Goal: Task Accomplishment & Management: Manage account settings

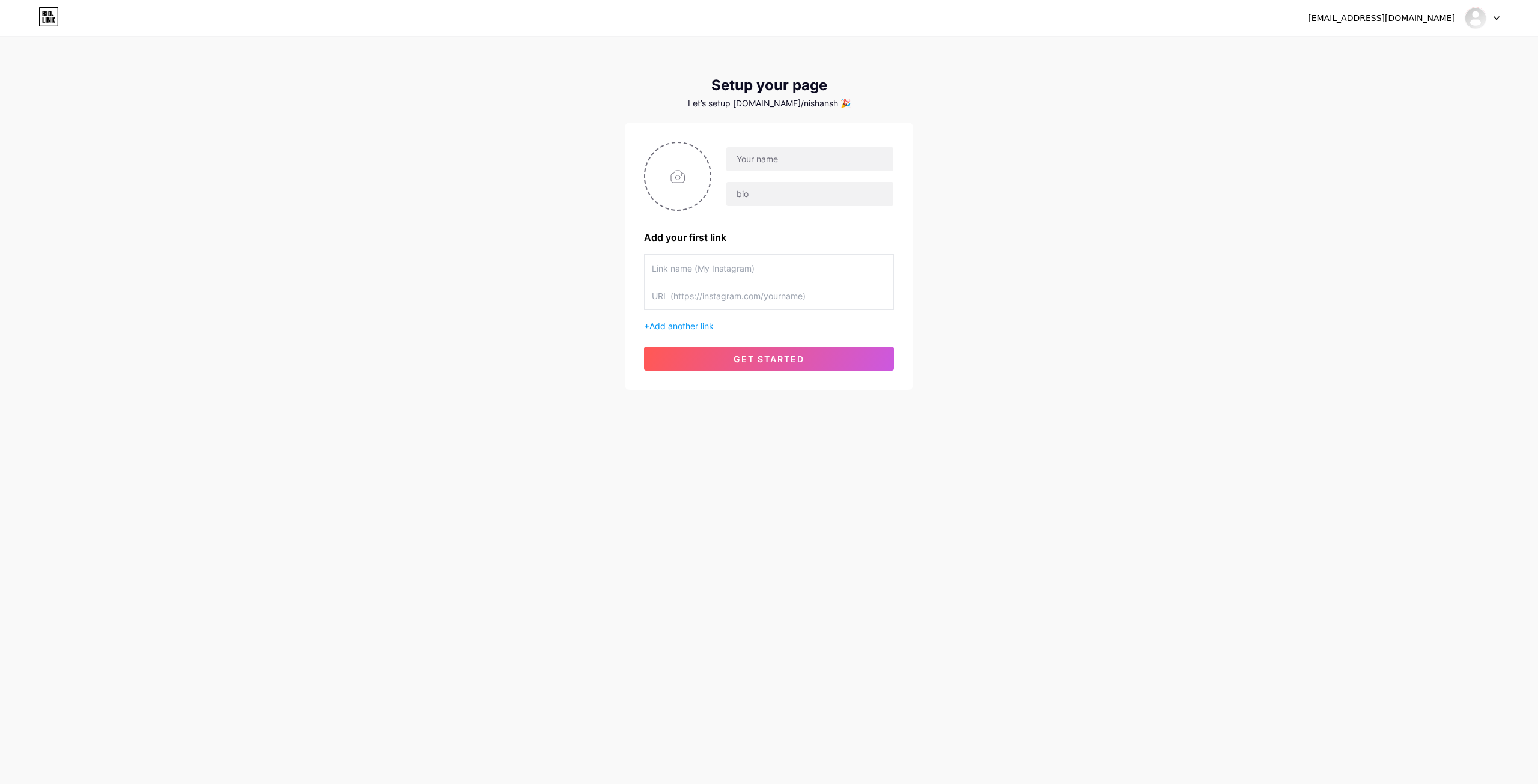
click at [48, 14] on icon at bounding box center [47, 13] width 1 height 6
click at [749, 280] on input "text" at bounding box center [769, 268] width 234 height 27
click at [719, 354] on button "get started" at bounding box center [769, 358] width 250 height 24
click at [804, 159] on input "text" at bounding box center [810, 159] width 167 height 24
click at [816, 156] on input "text" at bounding box center [810, 159] width 167 height 24
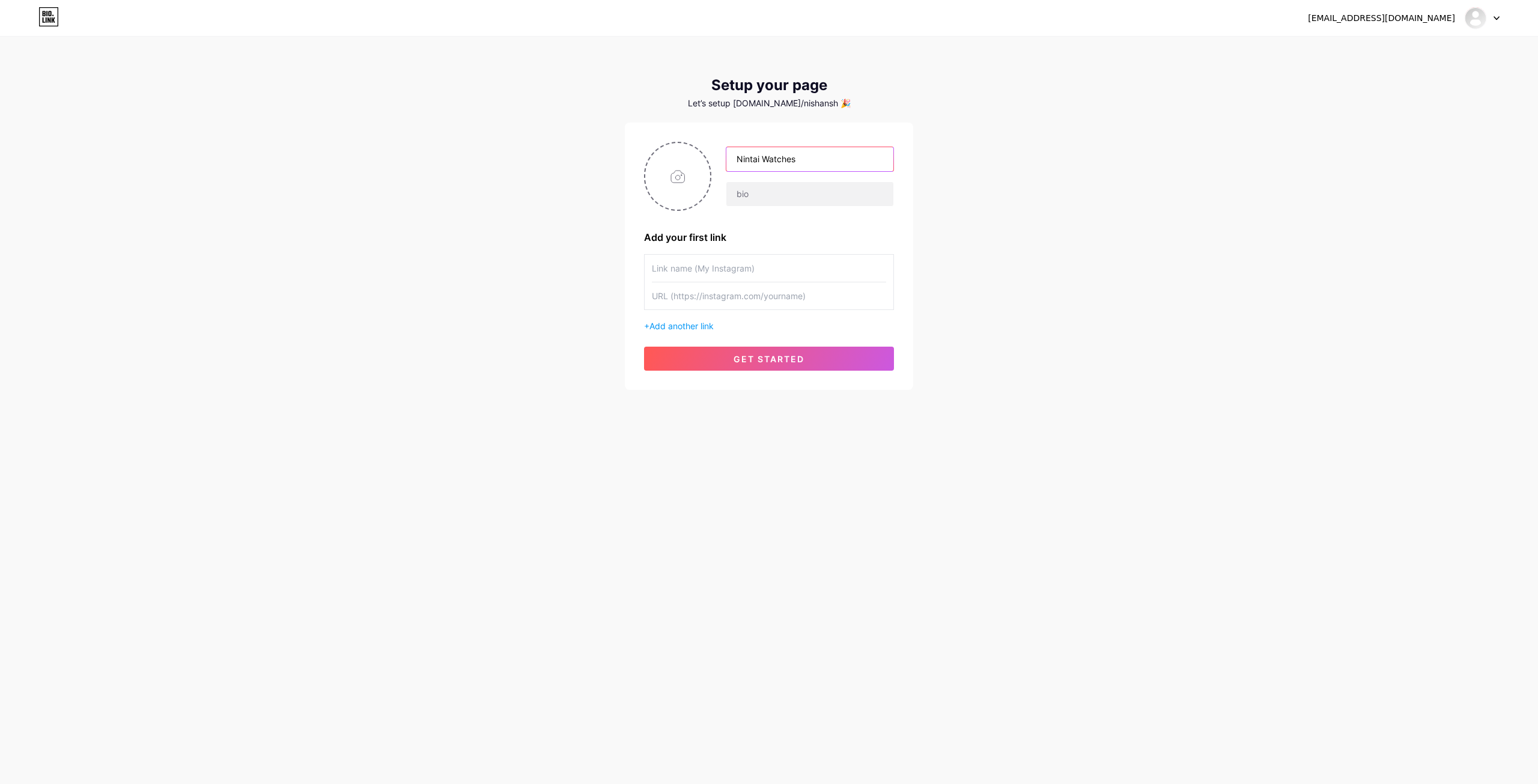
type input "Nintai Watches"
click at [751, 280] on input "text" at bounding box center [769, 268] width 234 height 27
click at [744, 278] on input "text" at bounding box center [769, 268] width 234 height 27
paste input "[URL][DOMAIN_NAME][DOMAIN_NAME]"
type input "[URL][DOMAIN_NAME][DOMAIN_NAME]"
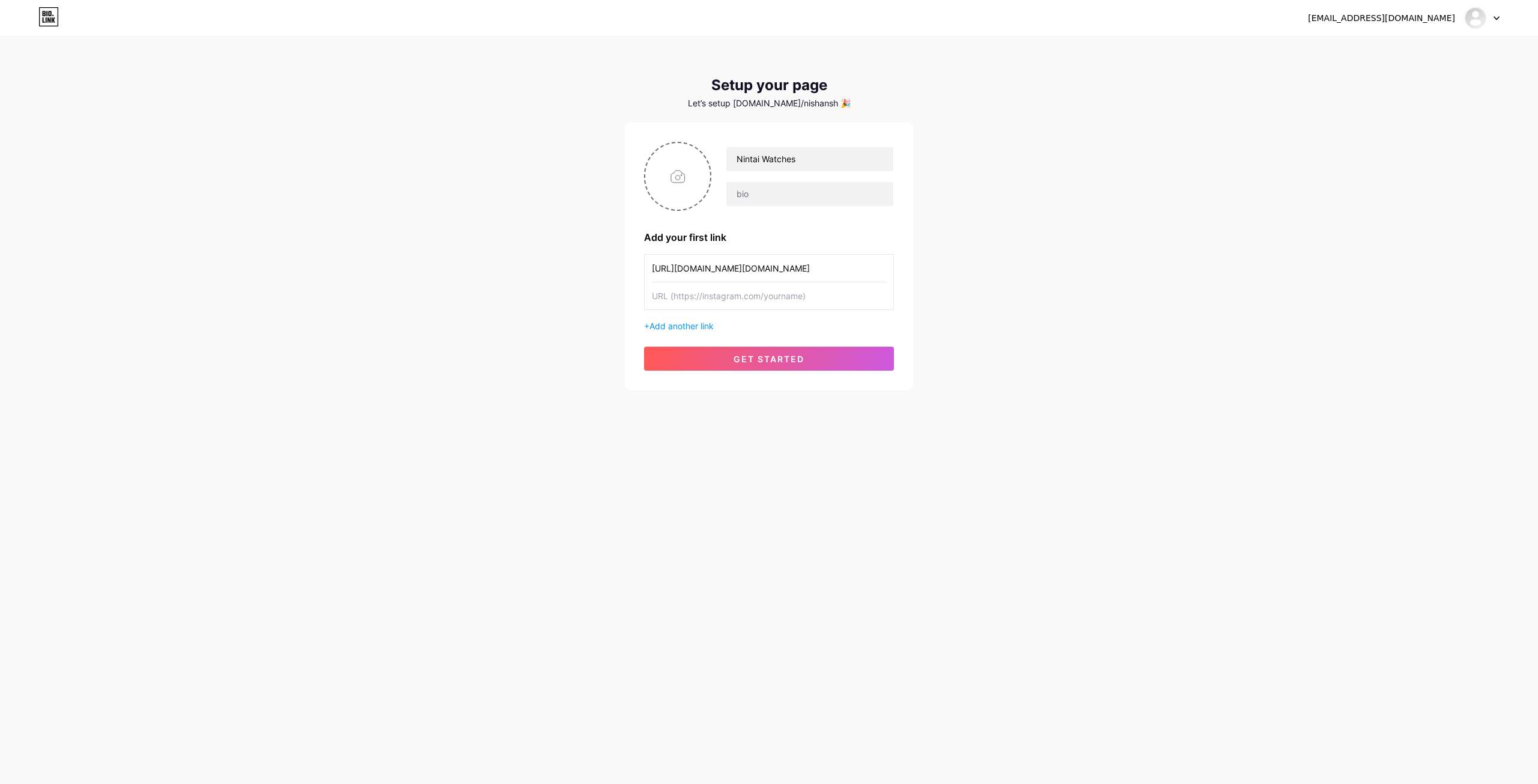
click at [820, 102] on div "Let’s setup [DOMAIN_NAME]/nishansh 🎉" at bounding box center [769, 103] width 288 height 9
click at [828, 103] on div "Let’s setup [DOMAIN_NAME]/nishansh 🎉" at bounding box center [769, 103] width 288 height 9
click at [833, 368] on button "get started" at bounding box center [769, 358] width 250 height 24
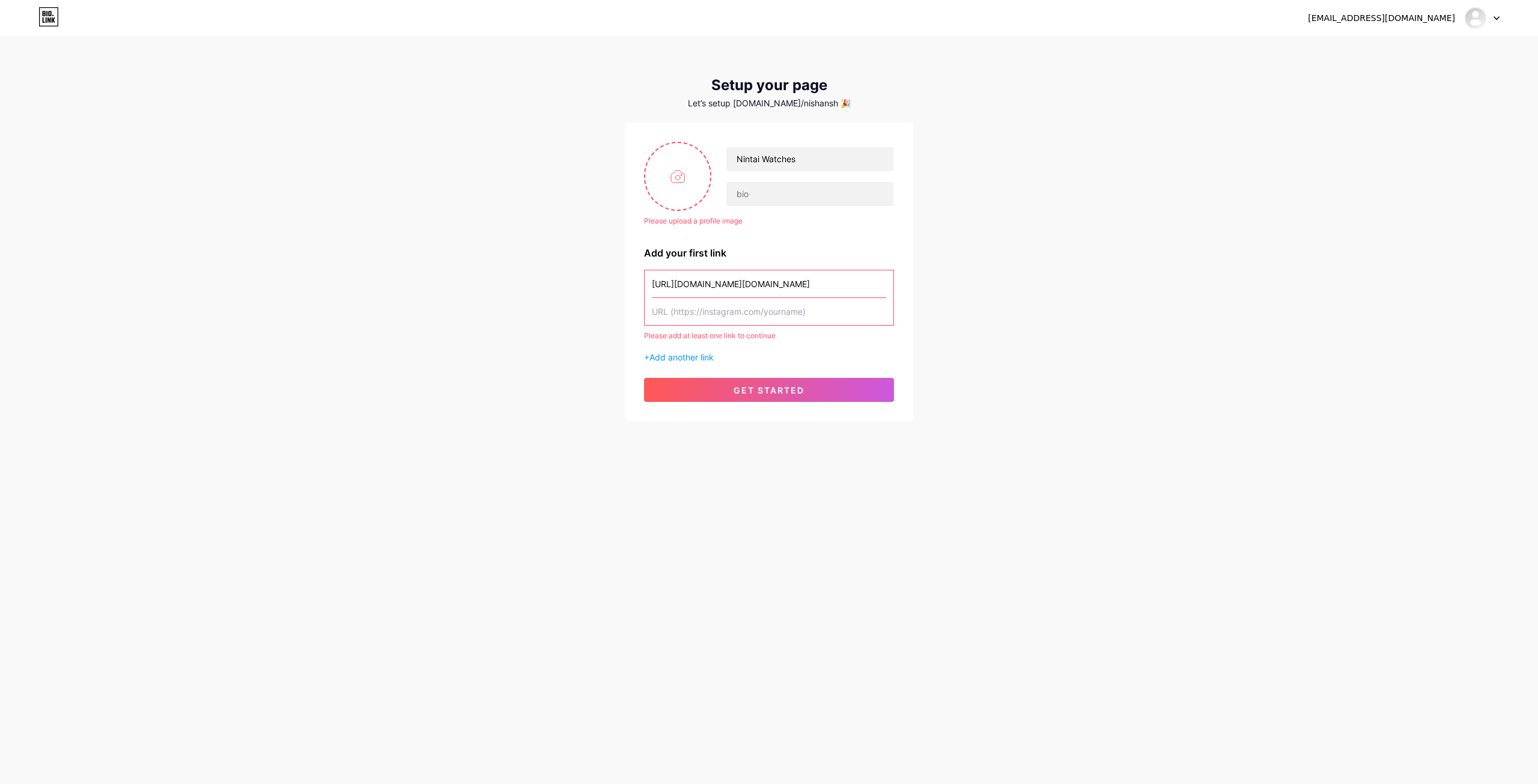
click at [758, 323] on input "text" at bounding box center [769, 311] width 234 height 27
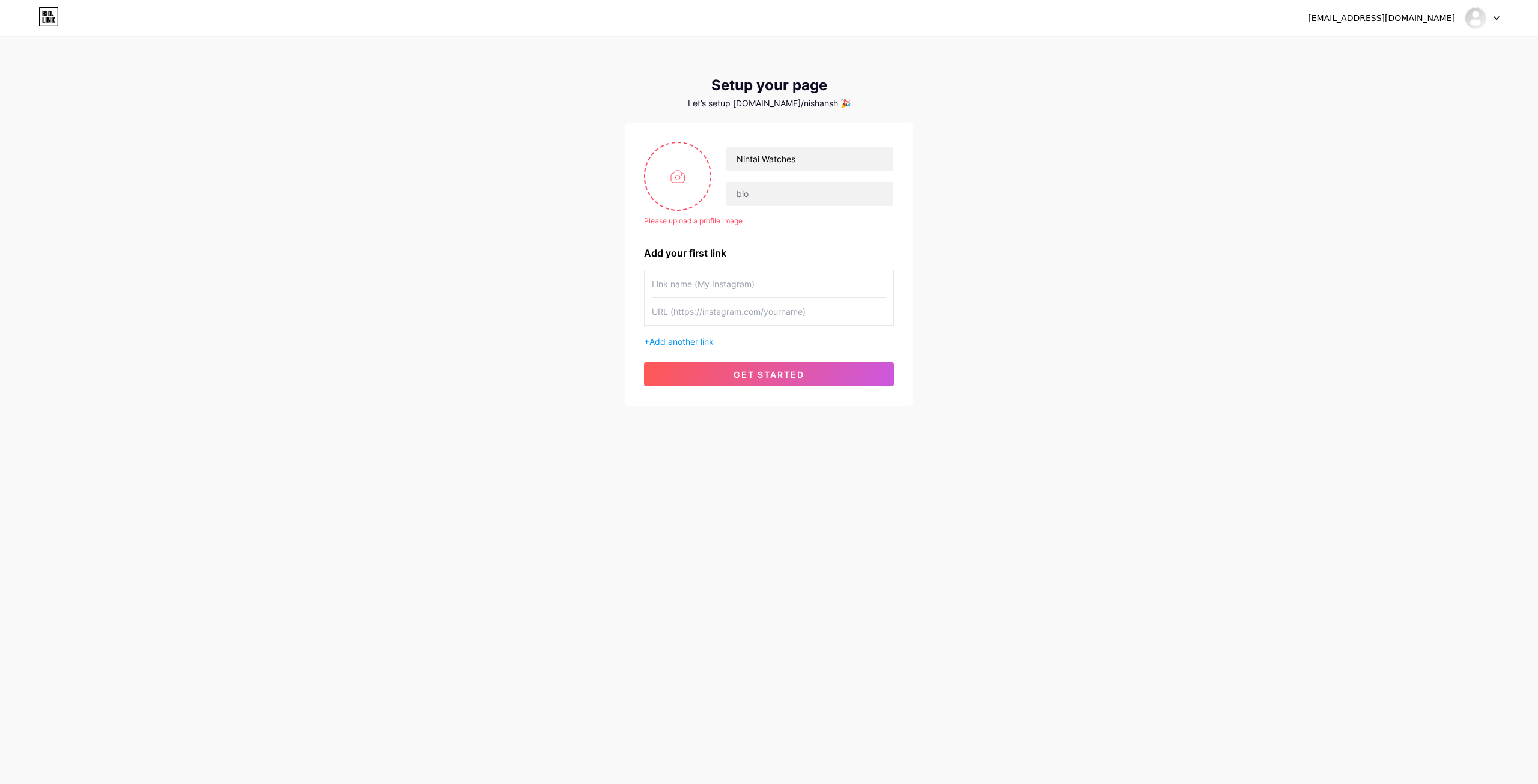
click at [825, 307] on input "text" at bounding box center [769, 311] width 234 height 27
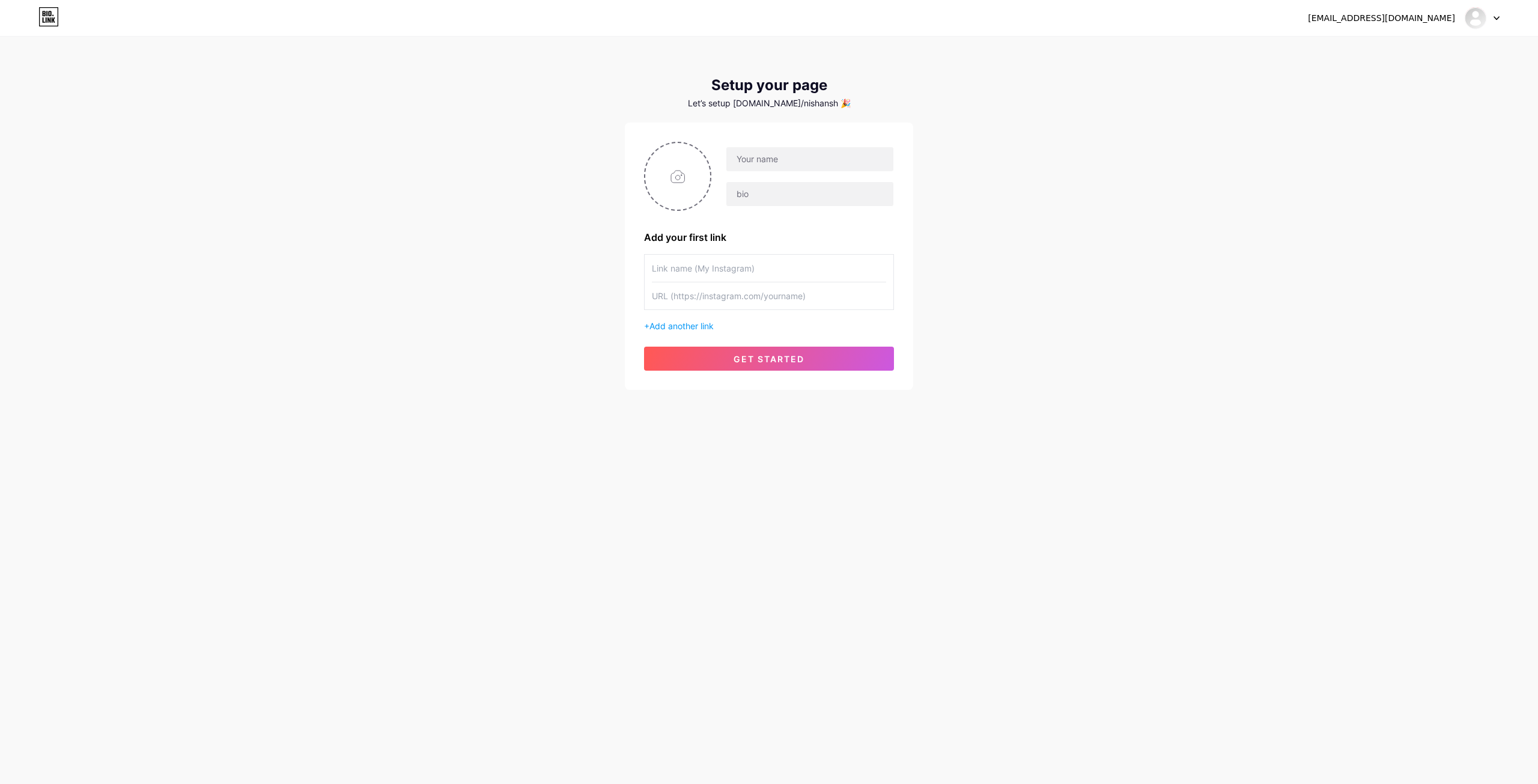
click at [1440, 18] on div "[EMAIL_ADDRESS][DOMAIN_NAME]" at bounding box center [1381, 18] width 147 height 13
click at [1475, 11] on img at bounding box center [1475, 18] width 19 height 19
click at [1416, 46] on link "Dashboard" at bounding box center [1425, 50] width 149 height 33
click at [760, 156] on input "text" at bounding box center [810, 159] width 167 height 24
click at [1082, 293] on div "nintaiwatches@gmail.com Dashboard Logout Setup your page Let’s setup bio.link/n…" at bounding box center [769, 214] width 1538 height 428
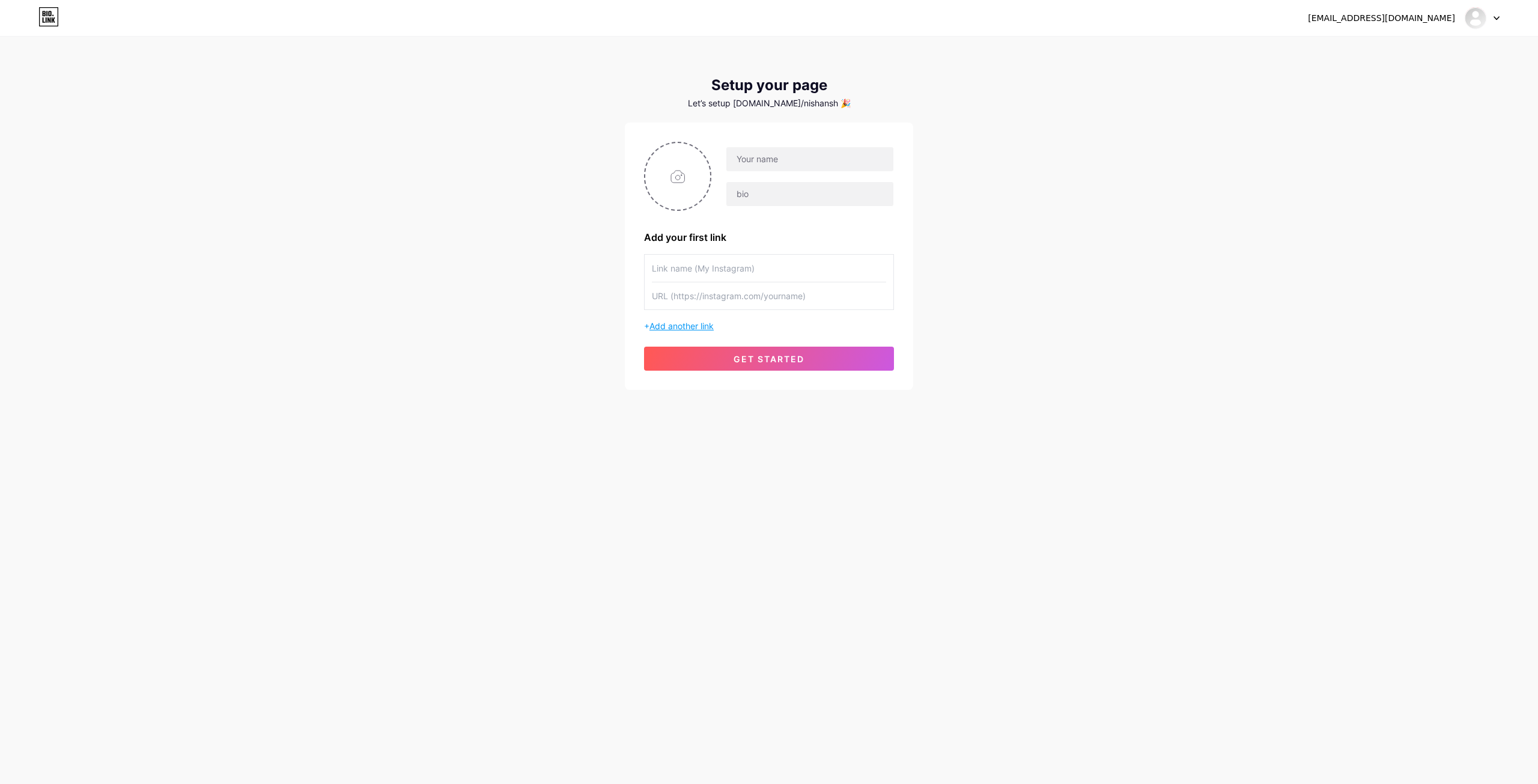
click at [704, 326] on span "Add another link" at bounding box center [682, 326] width 65 height 10
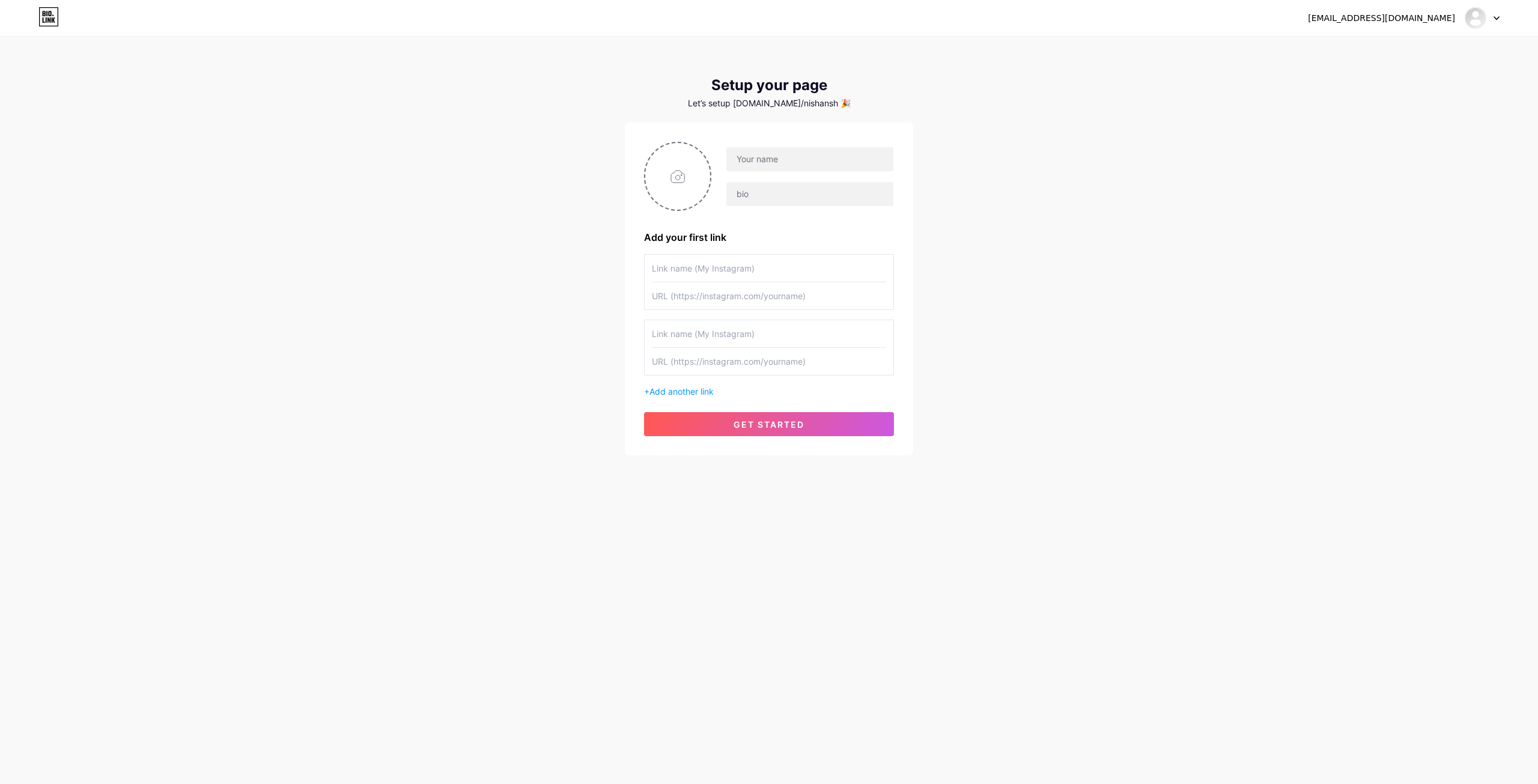
click at [726, 267] on input "text" at bounding box center [769, 268] width 234 height 27
type input "M"
type input "Our Instagram"
click at [767, 304] on input "text" at bounding box center [769, 295] width 234 height 27
paste input "[URL][DOMAIN_NAME][DOMAIN_NAME]"
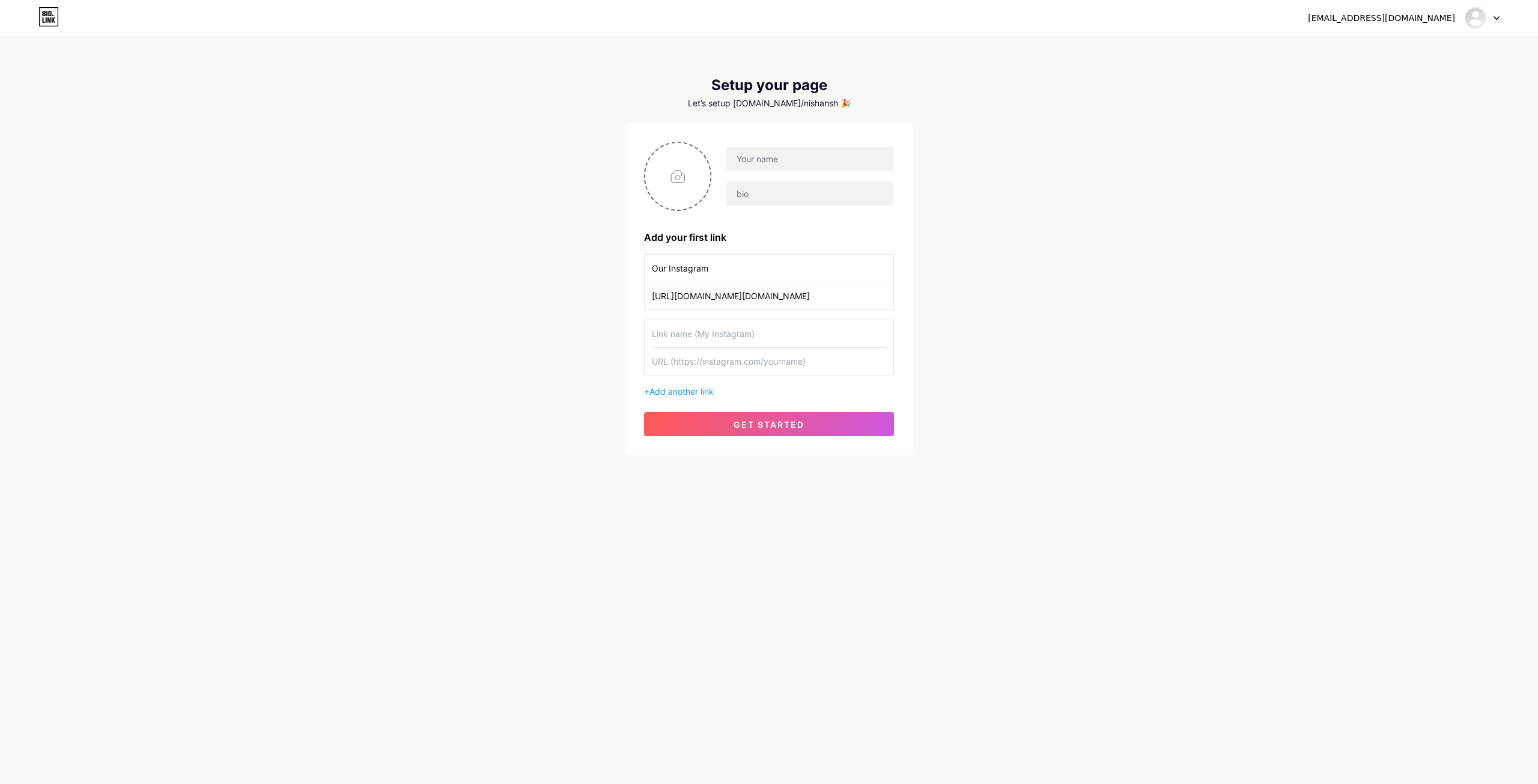
type input "[URL][DOMAIN_NAME][DOMAIN_NAME]"
click at [762, 338] on input "text" at bounding box center [769, 333] width 234 height 27
type input "Our online form"
paste input "https://docs.google.com/forms/d/e/1FAIpQLScyU_HOmKwDTJ-ETSxHn4zKBLfr7WJVOx_AbPP…"
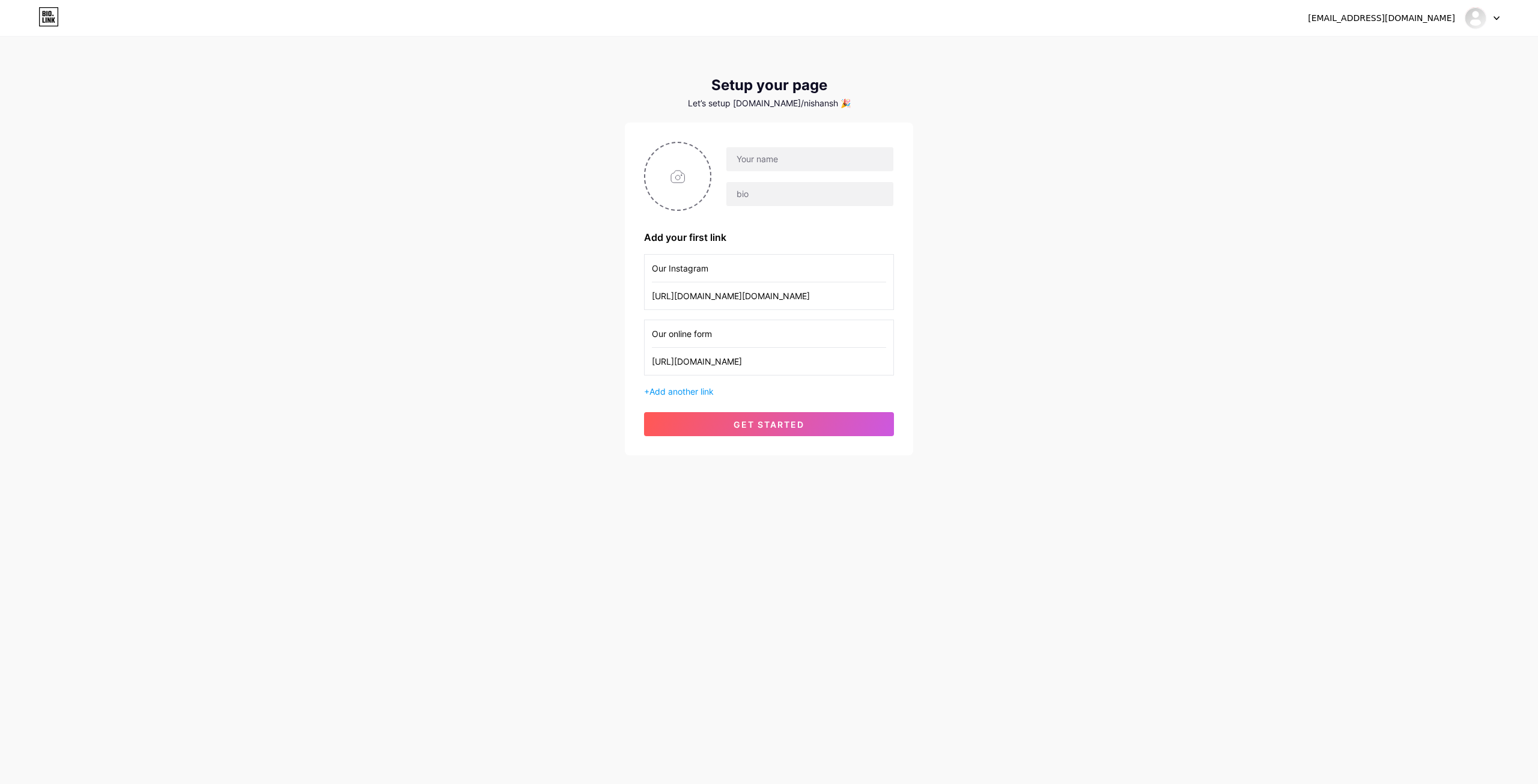
type input "https://docs.google.com/forms/d/e/1FAIpQLScyU_HOmKwDTJ-ETSxHn4zKBLfr7WJVOx_AbPP…"
drag, startPoint x: 761, startPoint y: 337, endPoint x: 627, endPoint y: 334, distance: 134.0
click at [627, 334] on div "Add your first link Our Instagram https://www.instagram.com/nintai.watches/ Our…" at bounding box center [769, 289] width 288 height 333
type input "Our Online Form"
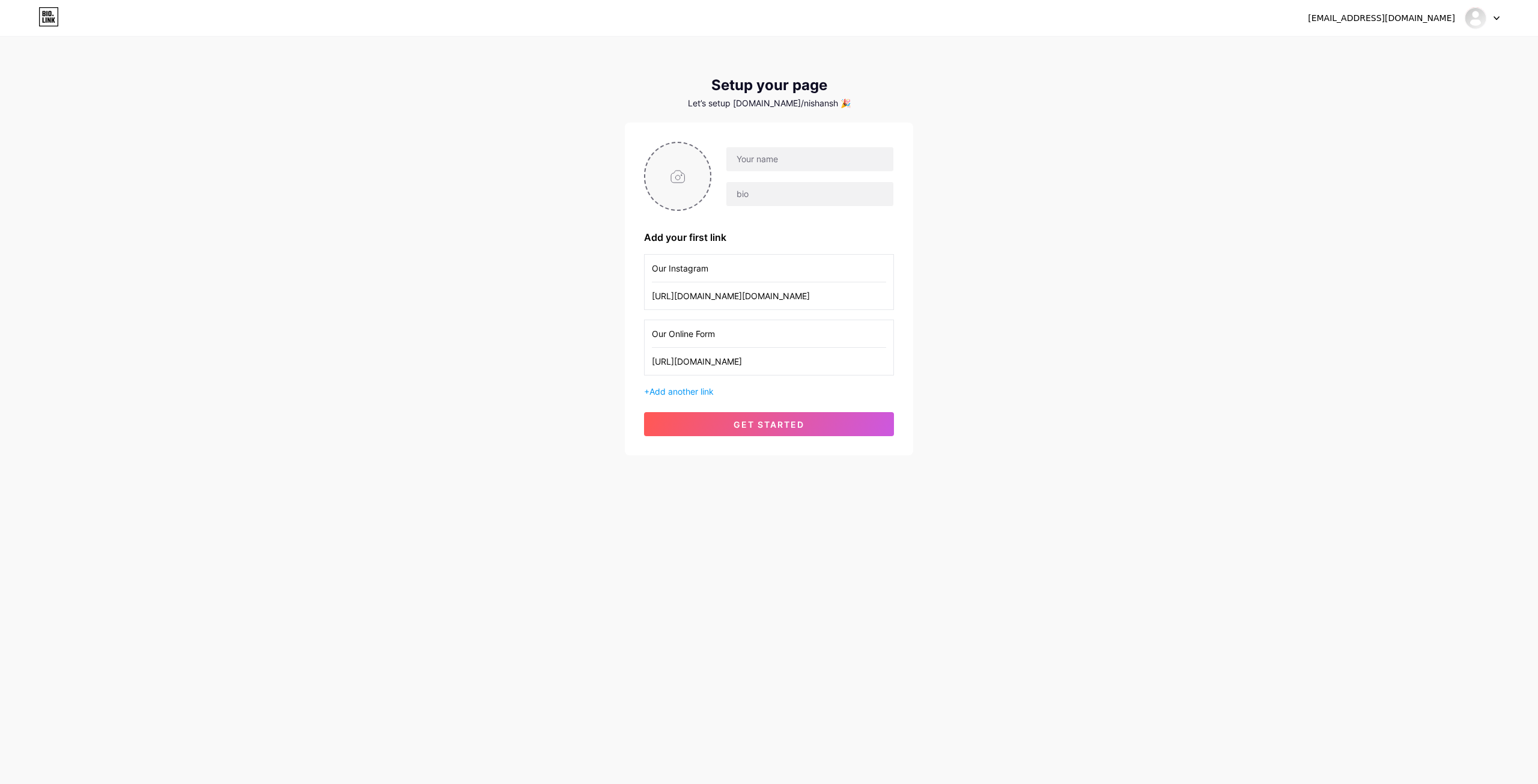
click at [675, 180] on input "file" at bounding box center [678, 176] width 65 height 66
type input "C:\fakepath\Nintai Logo (2).png"
click at [756, 162] on input "text" at bounding box center [810, 159] width 167 height 24
type input "Nintai Watches"
click at [778, 196] on input "text" at bounding box center [810, 194] width 167 height 24
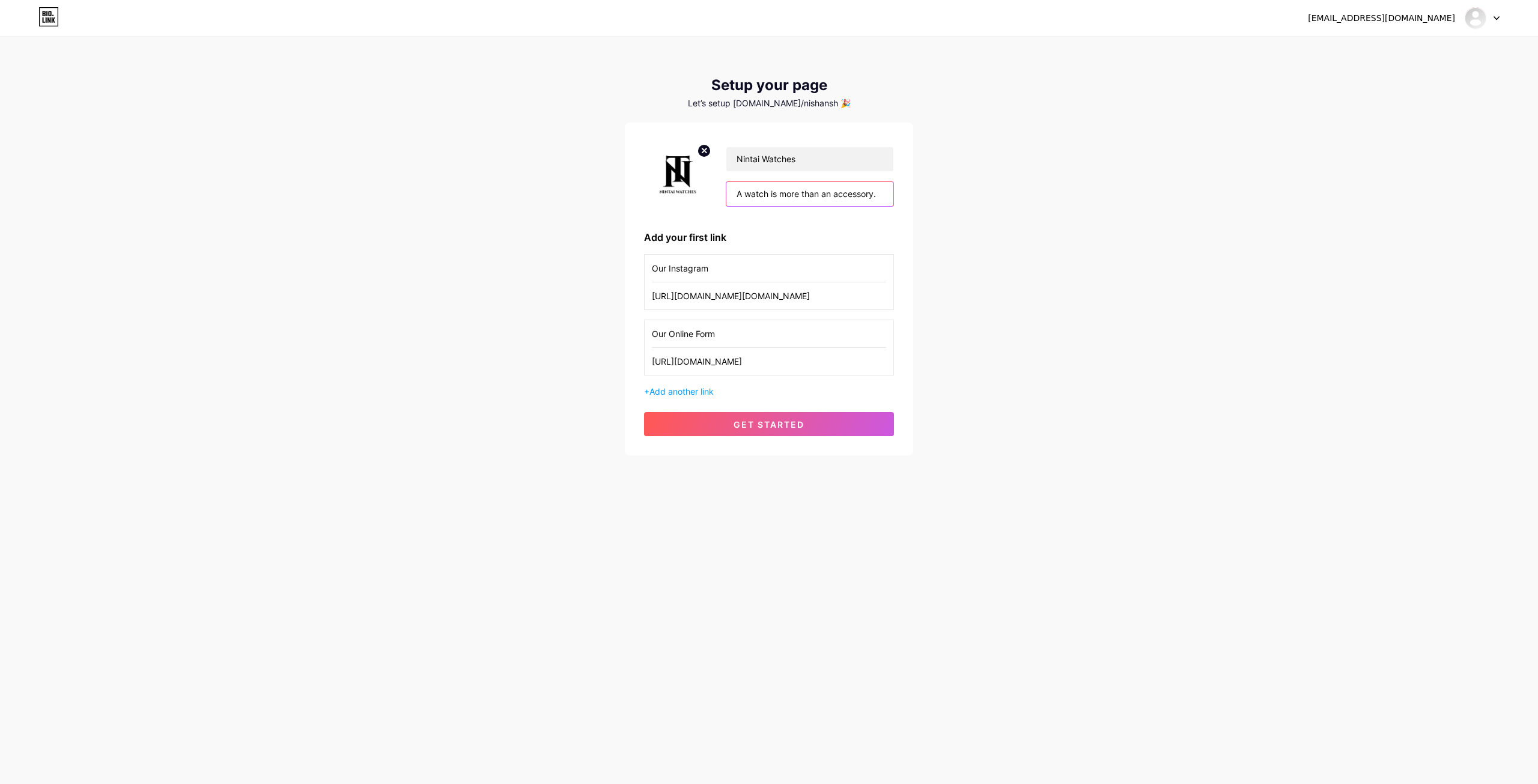
click at [772, 203] on input "A watch is more than an accessory." at bounding box center [810, 194] width 167 height 24
paste input "Watches that are built to last, designed with YOU in mind"
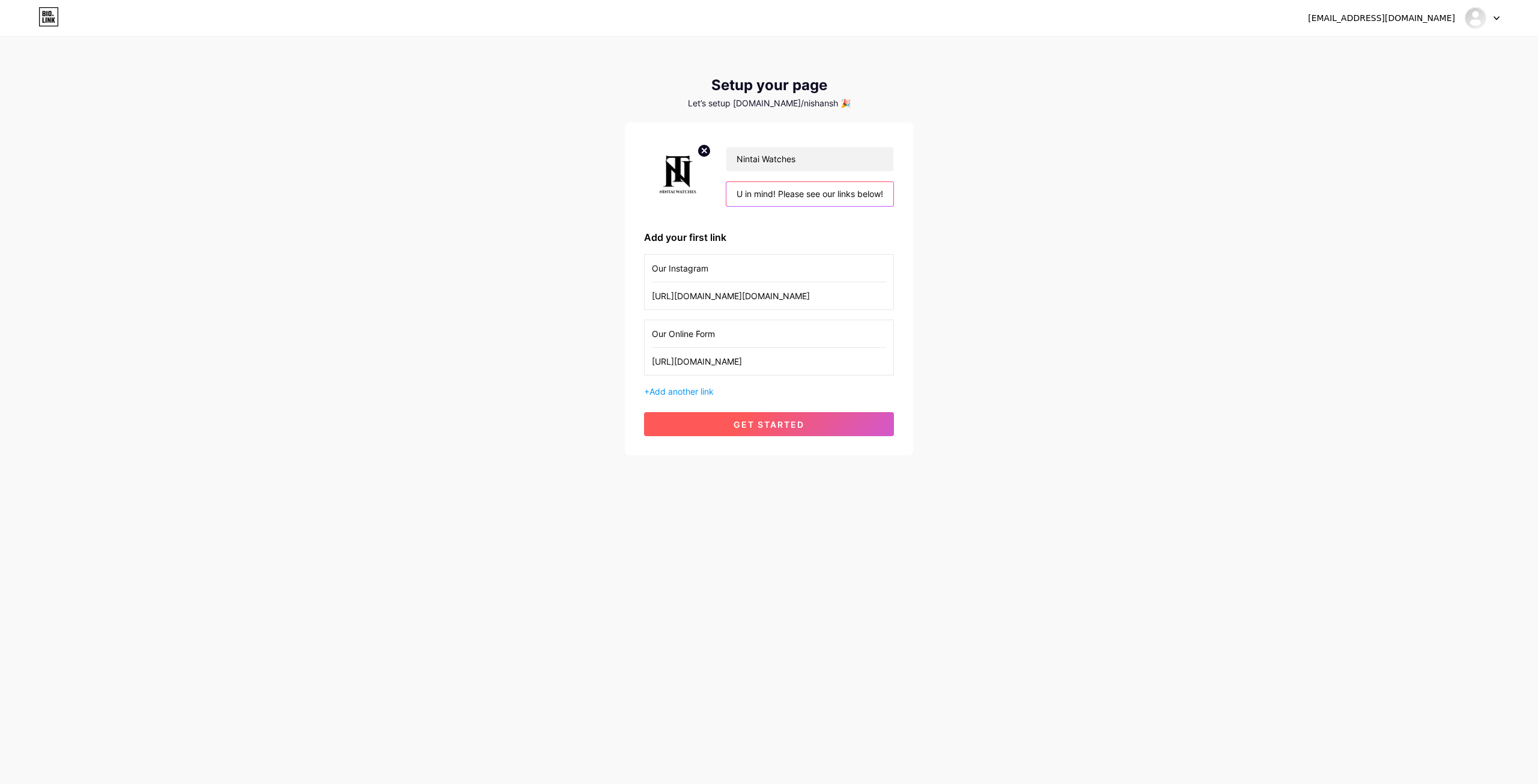
type input "Watches that are built to last, designed with YOU in mind! Please see our links…"
click at [861, 423] on button "get started" at bounding box center [769, 424] width 250 height 24
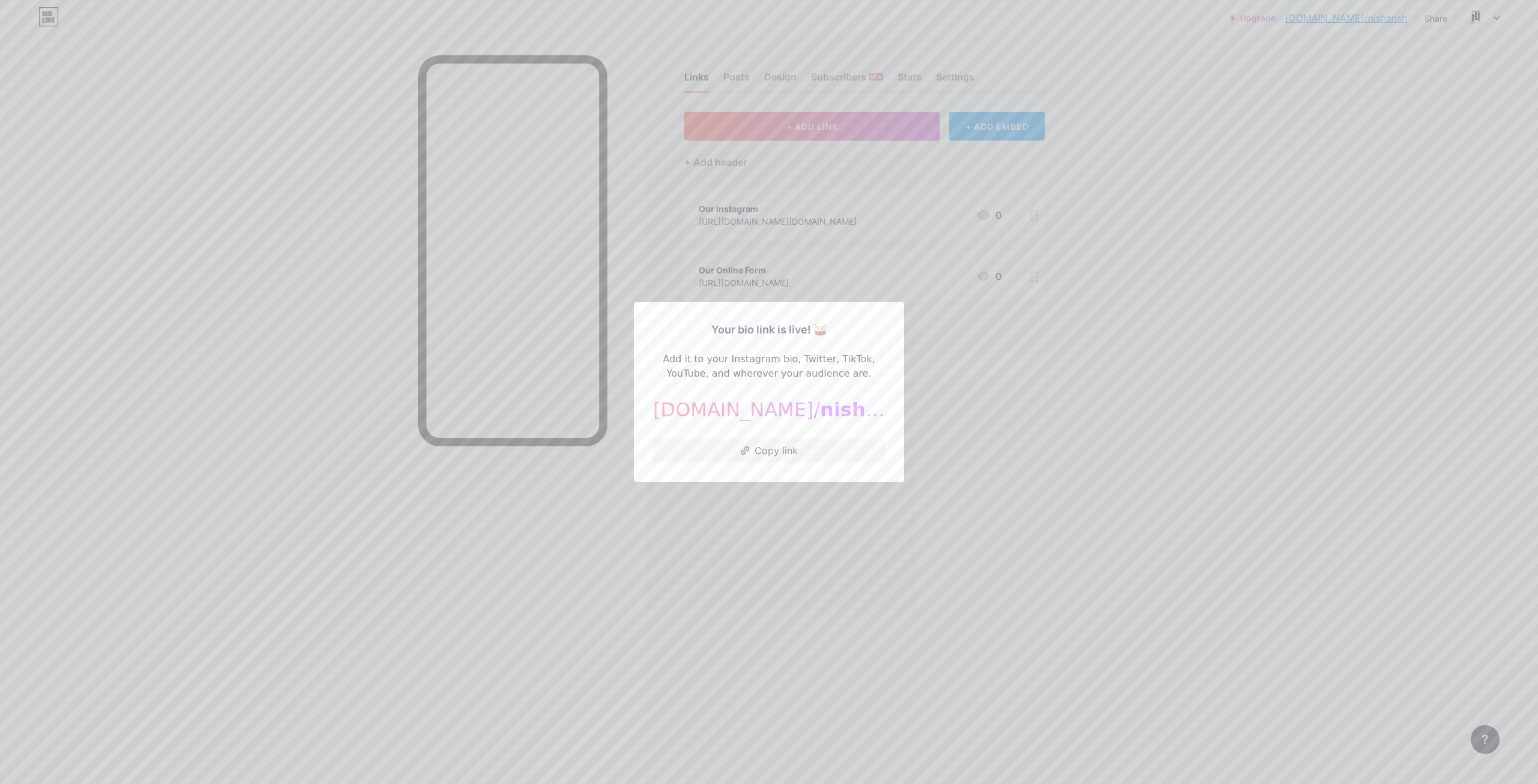
click at [989, 508] on div at bounding box center [769, 392] width 1538 height 784
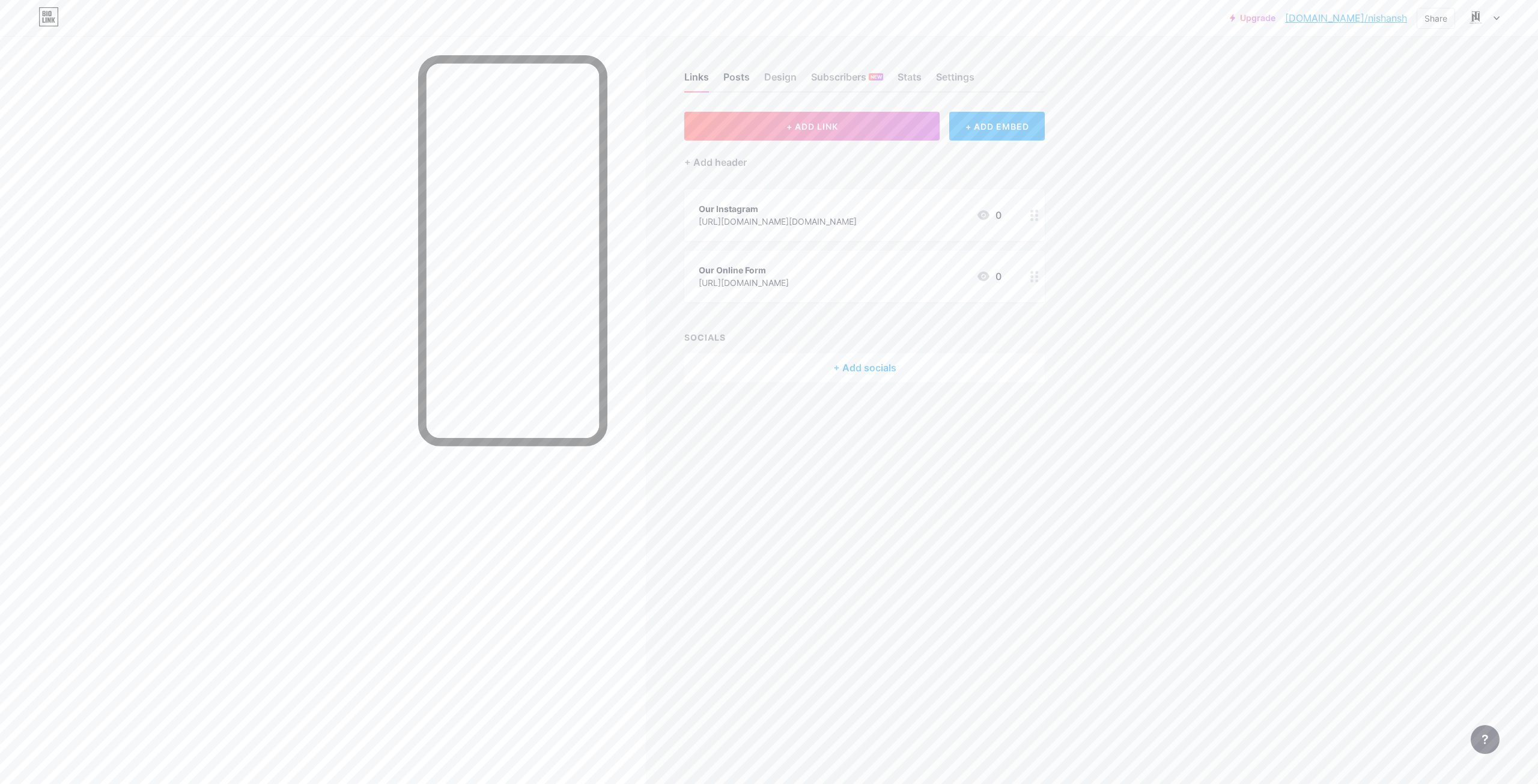
click at [737, 77] on div "Posts" at bounding box center [737, 80] width 26 height 22
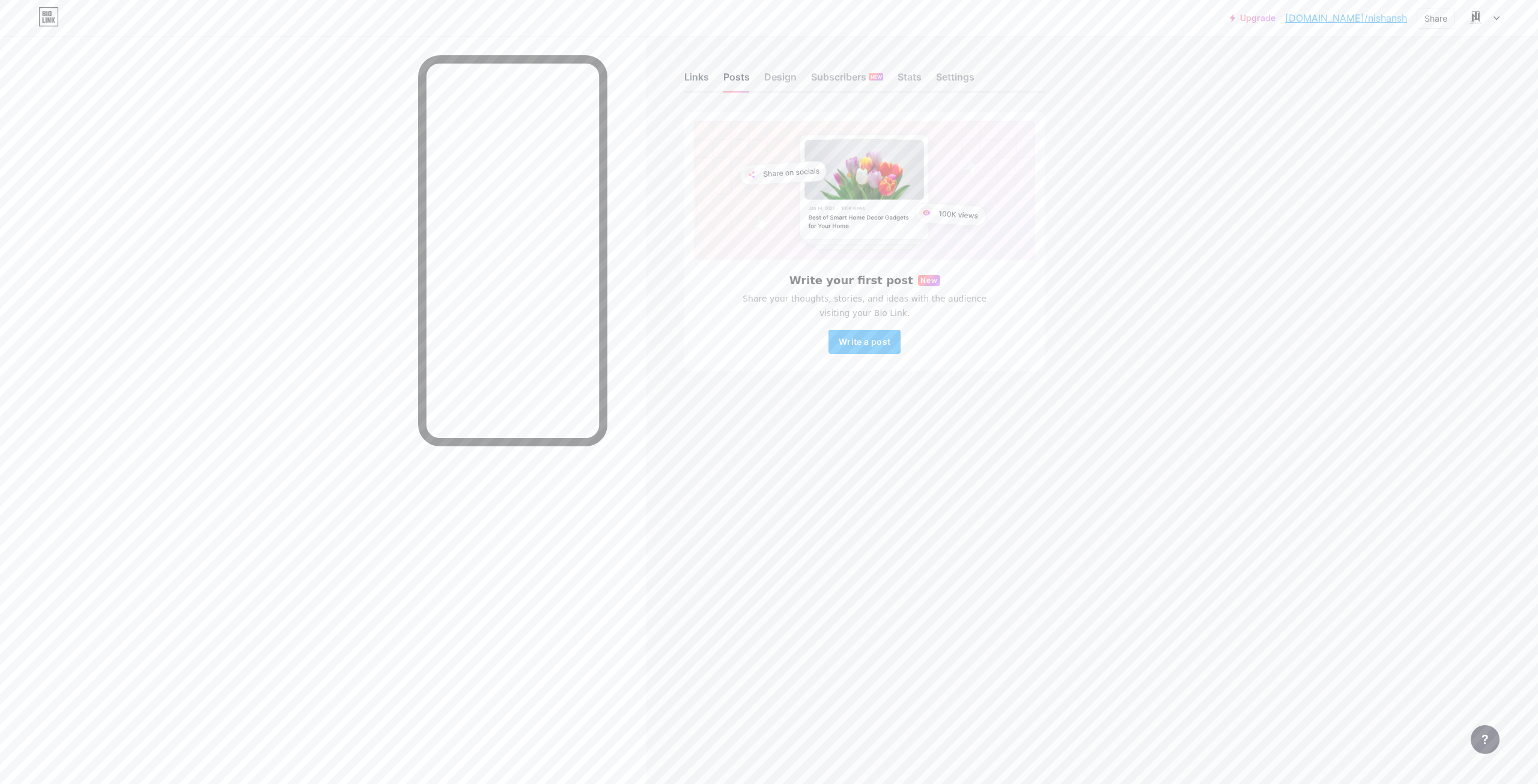
click at [694, 77] on div "Links" at bounding box center [697, 80] width 24 height 22
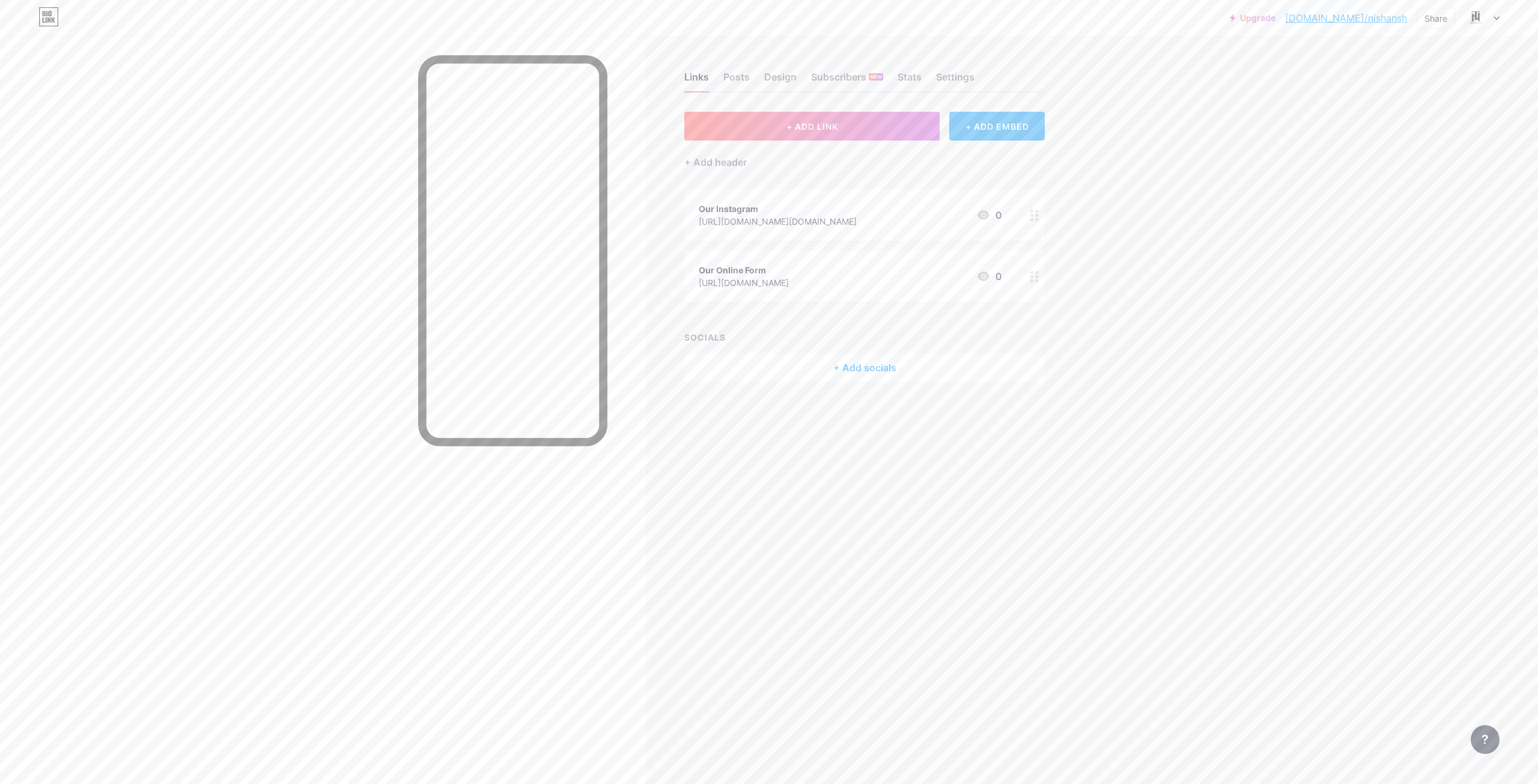
click at [1378, 11] on link "bio.link/nishansh" at bounding box center [1346, 18] width 122 height 14
click at [1035, 216] on icon at bounding box center [1035, 215] width 8 height 11
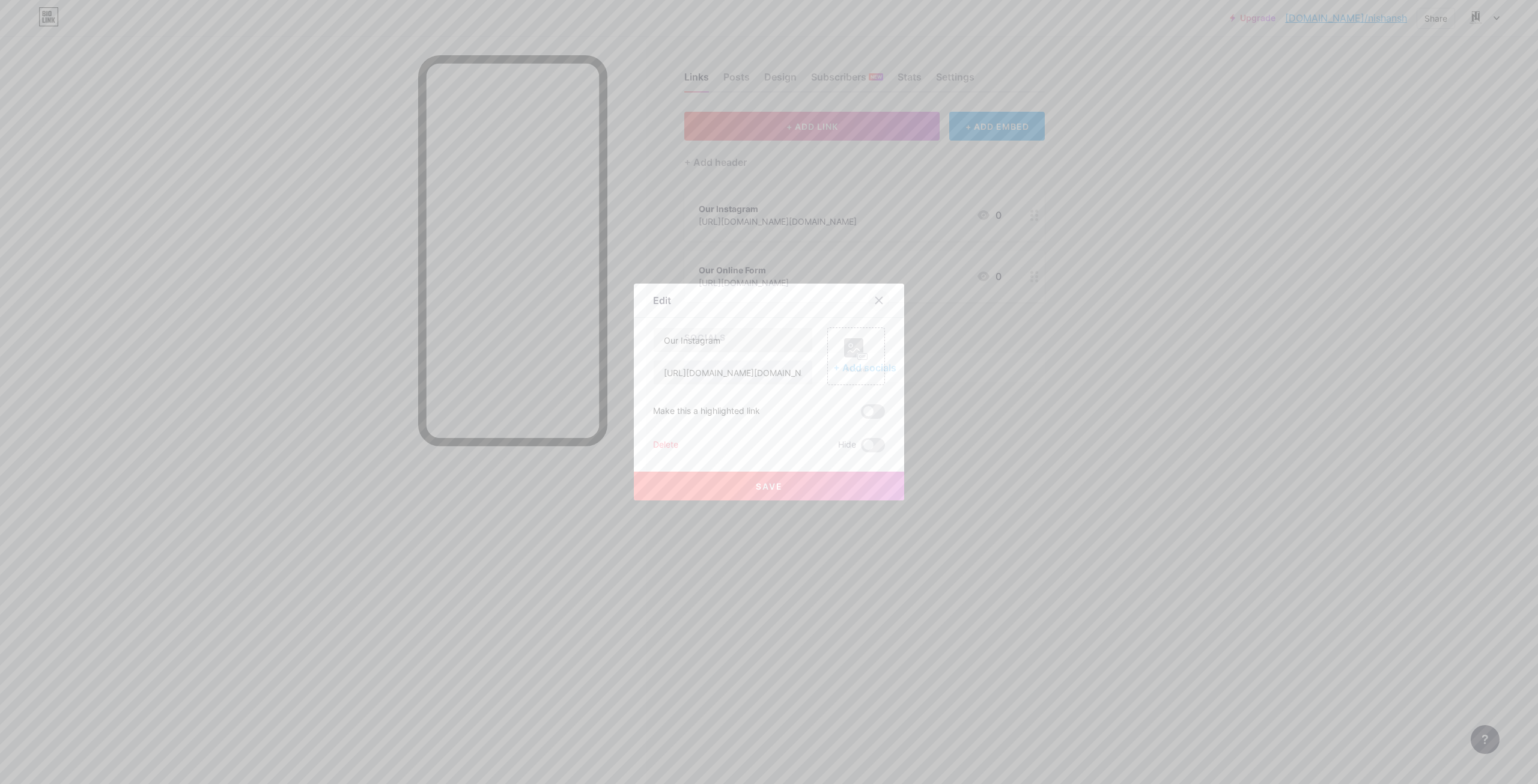
click at [876, 304] on icon at bounding box center [878, 300] width 9 height 9
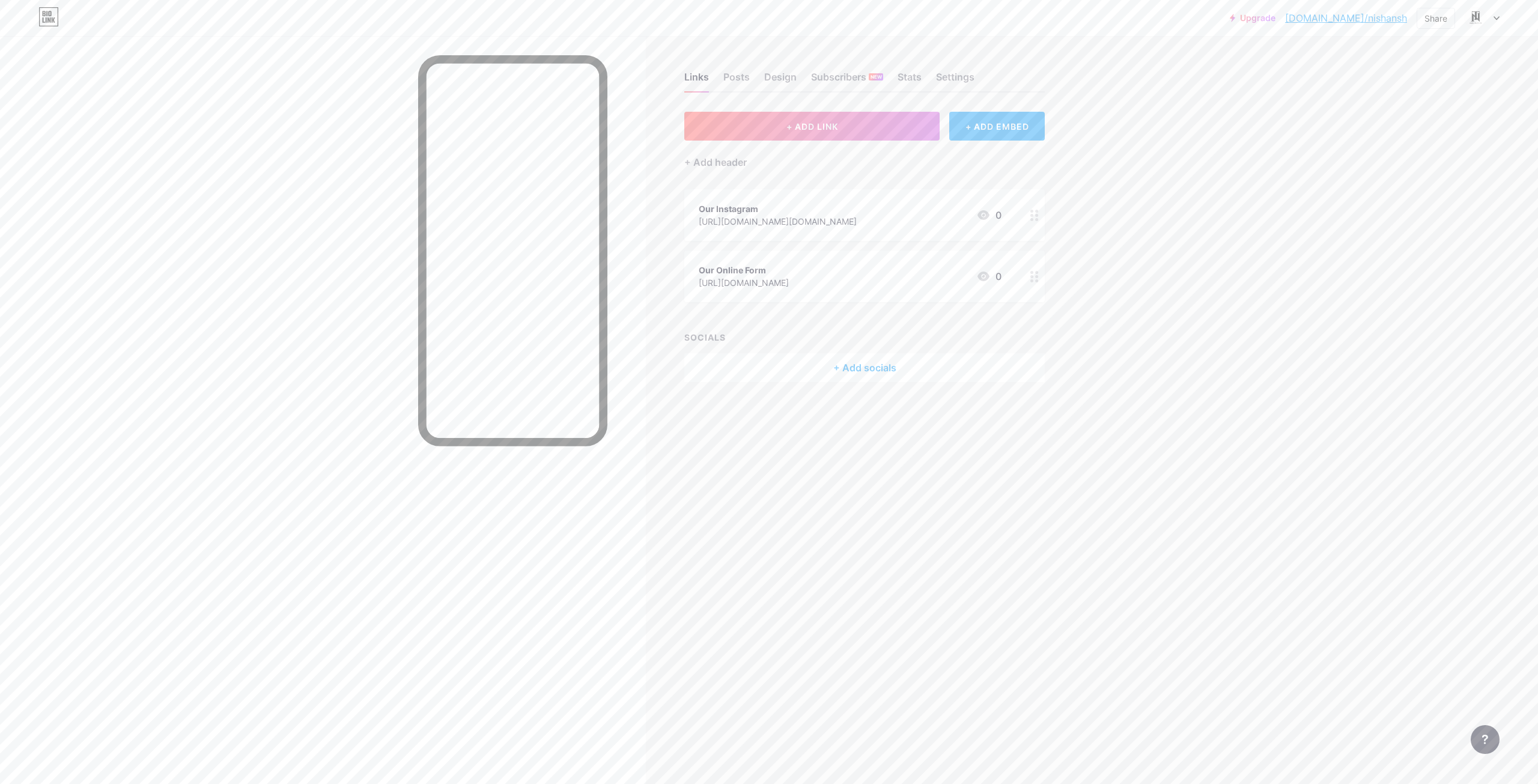
click at [1033, 280] on circle at bounding box center [1032, 281] width 3 height 3
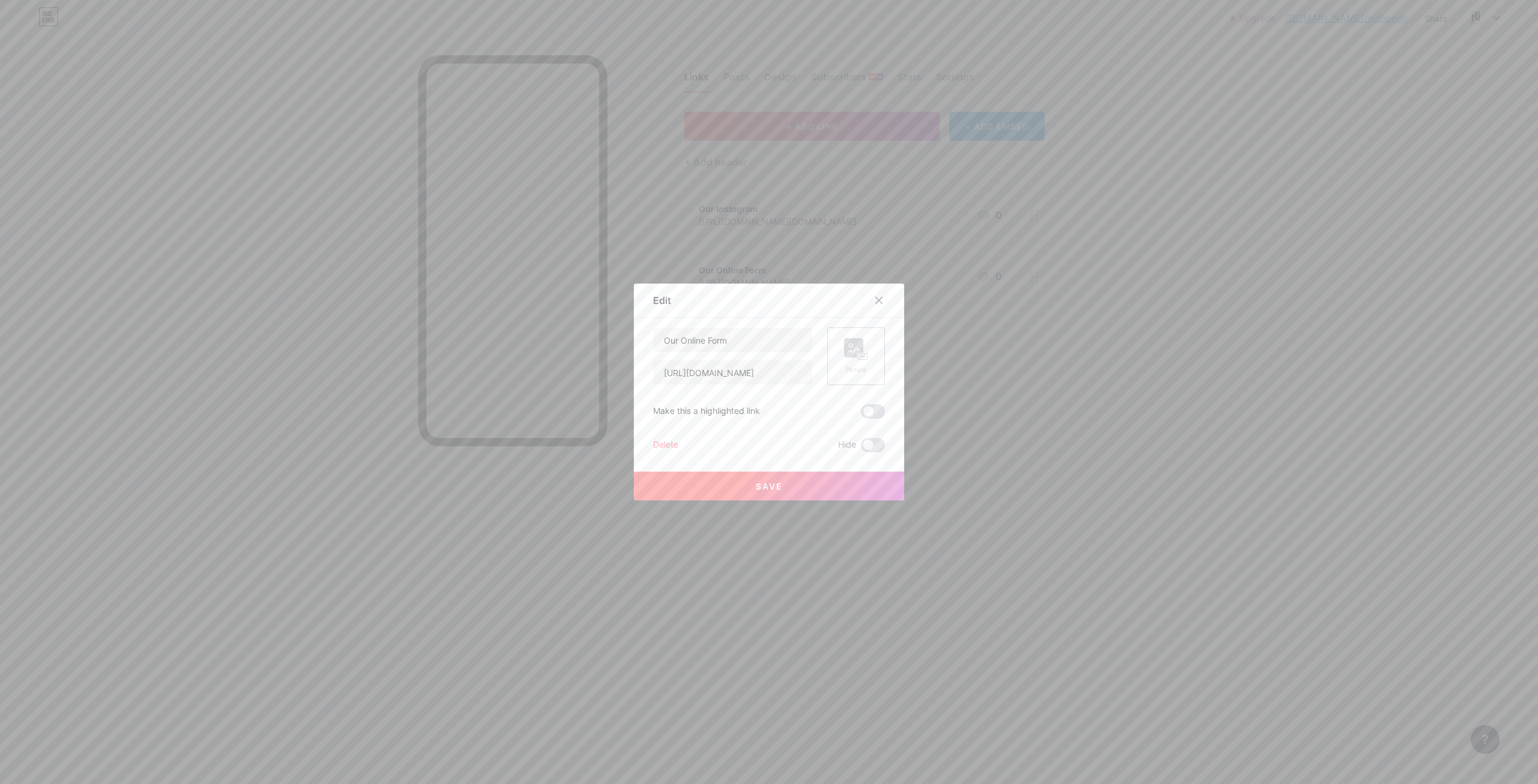
click at [845, 359] on icon at bounding box center [856, 349] width 24 height 22
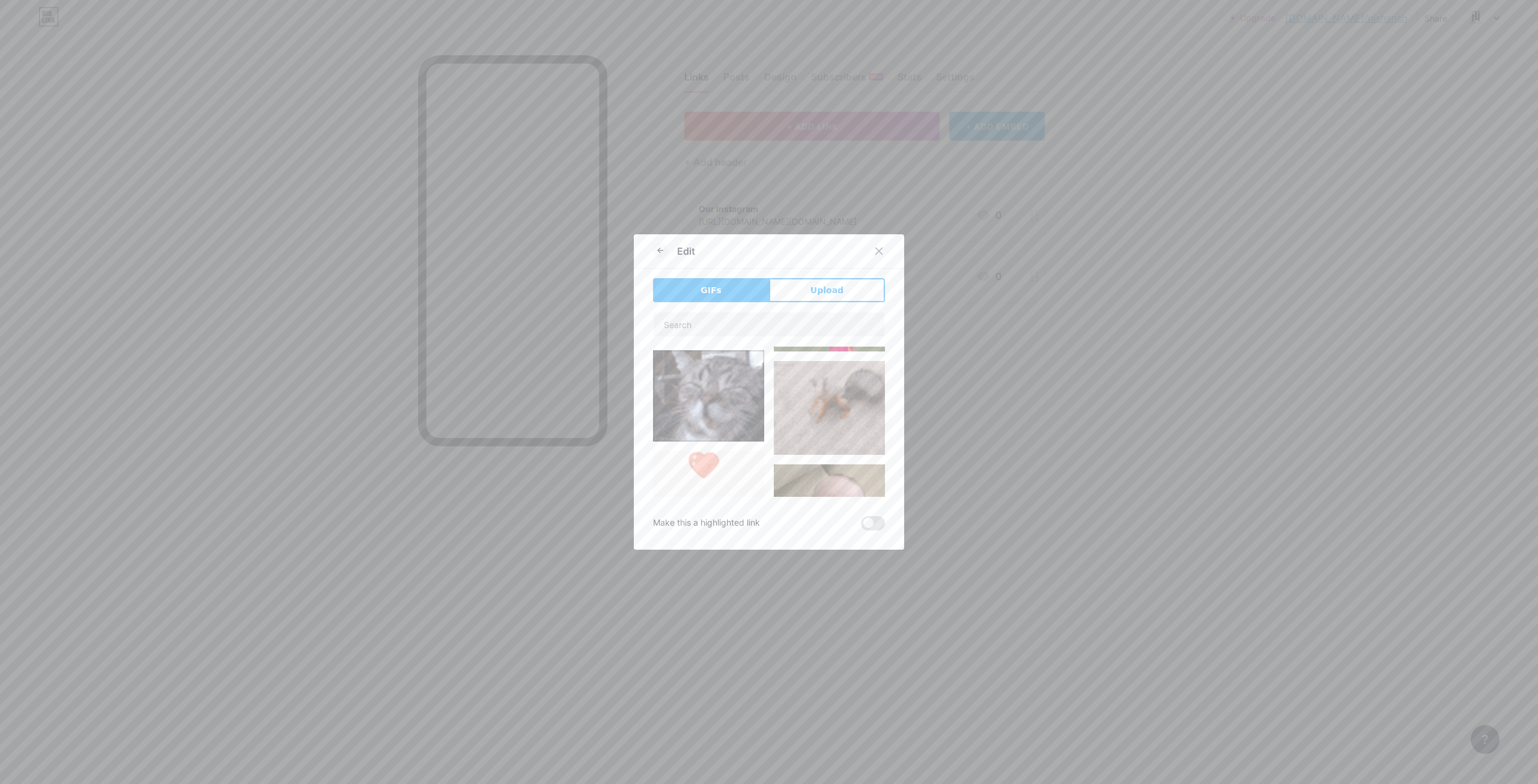
scroll to position [300, 0]
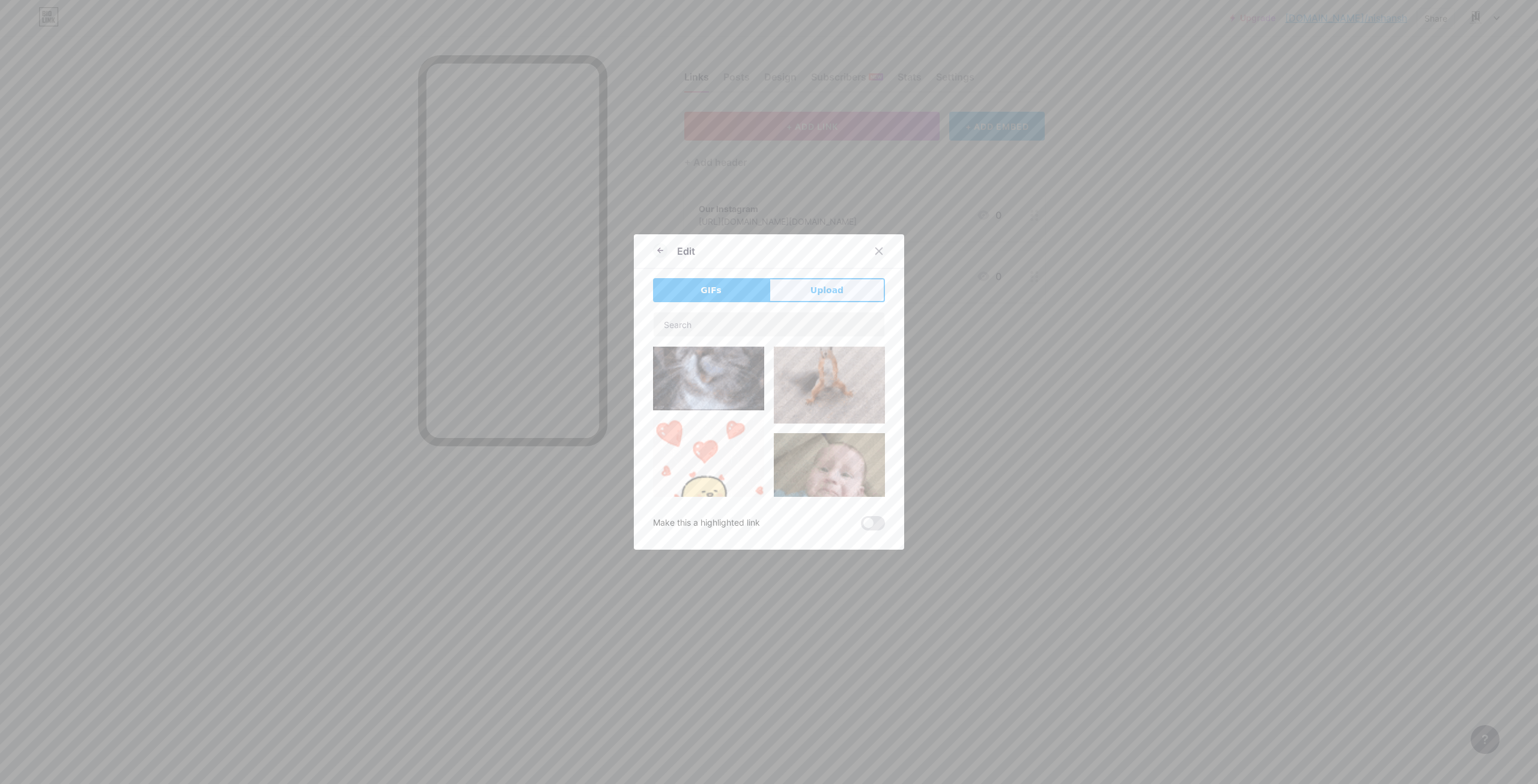
click at [806, 287] on button "Upload" at bounding box center [827, 290] width 116 height 24
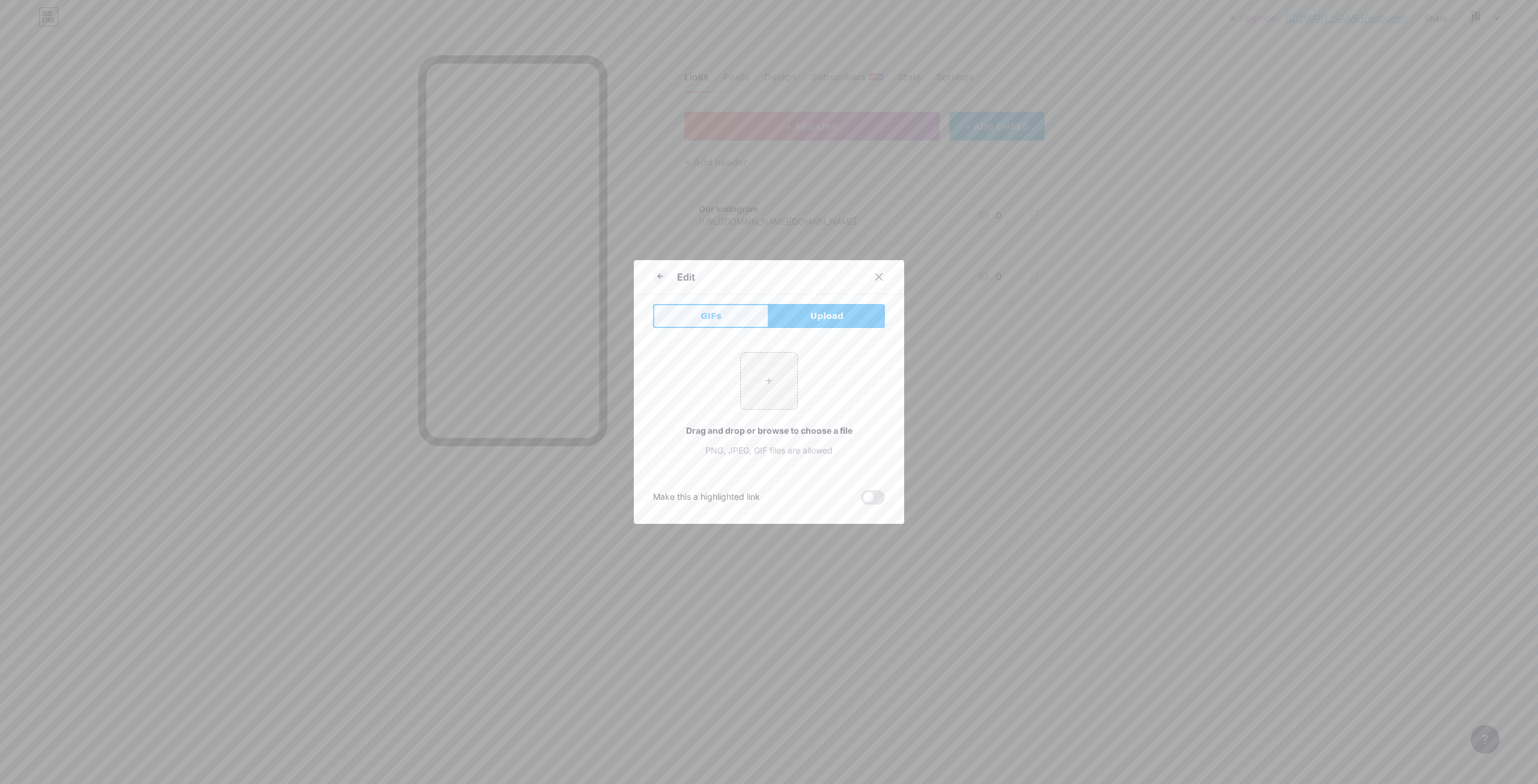
click at [707, 319] on span "GIFs" at bounding box center [711, 316] width 21 height 13
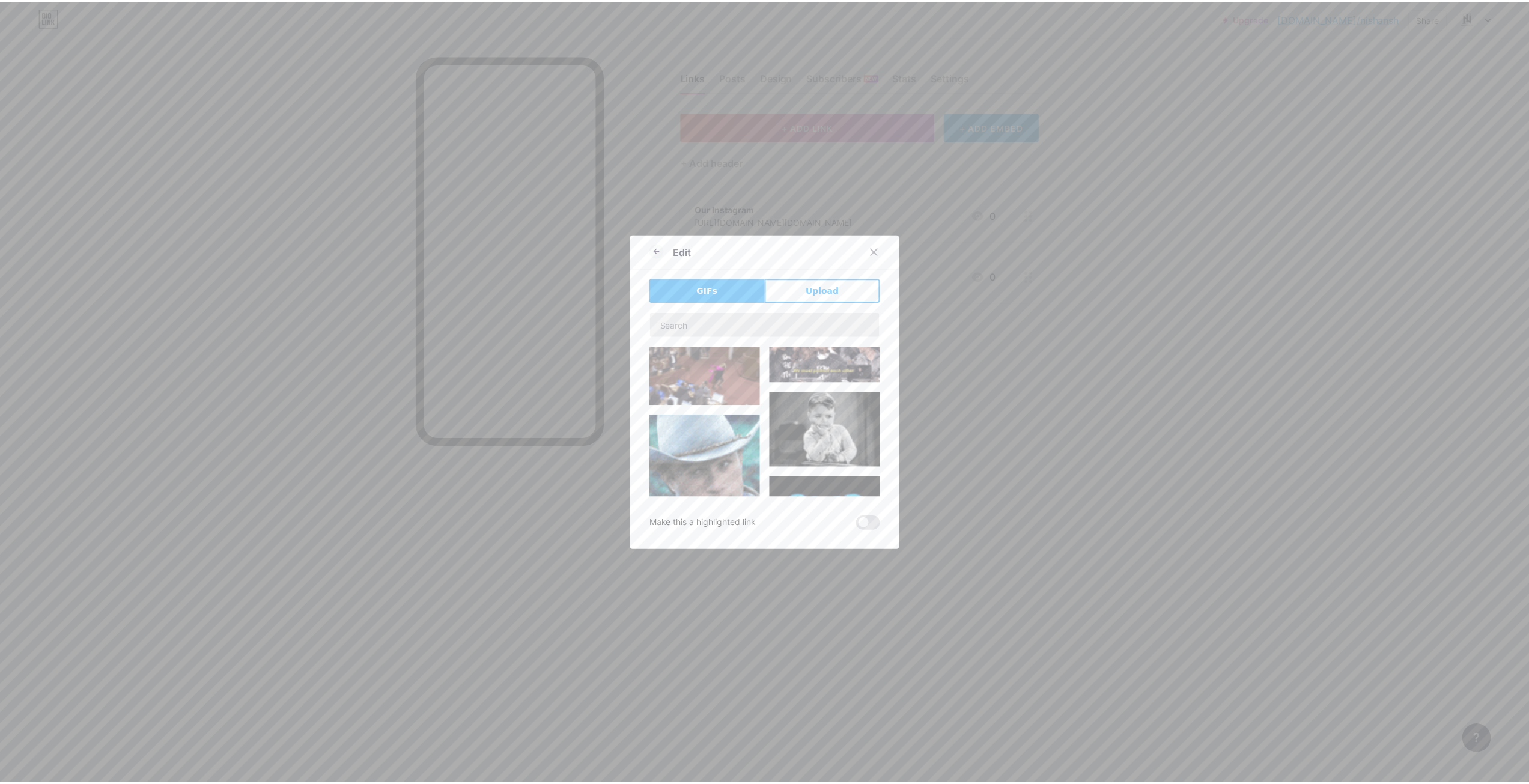
scroll to position [841, 0]
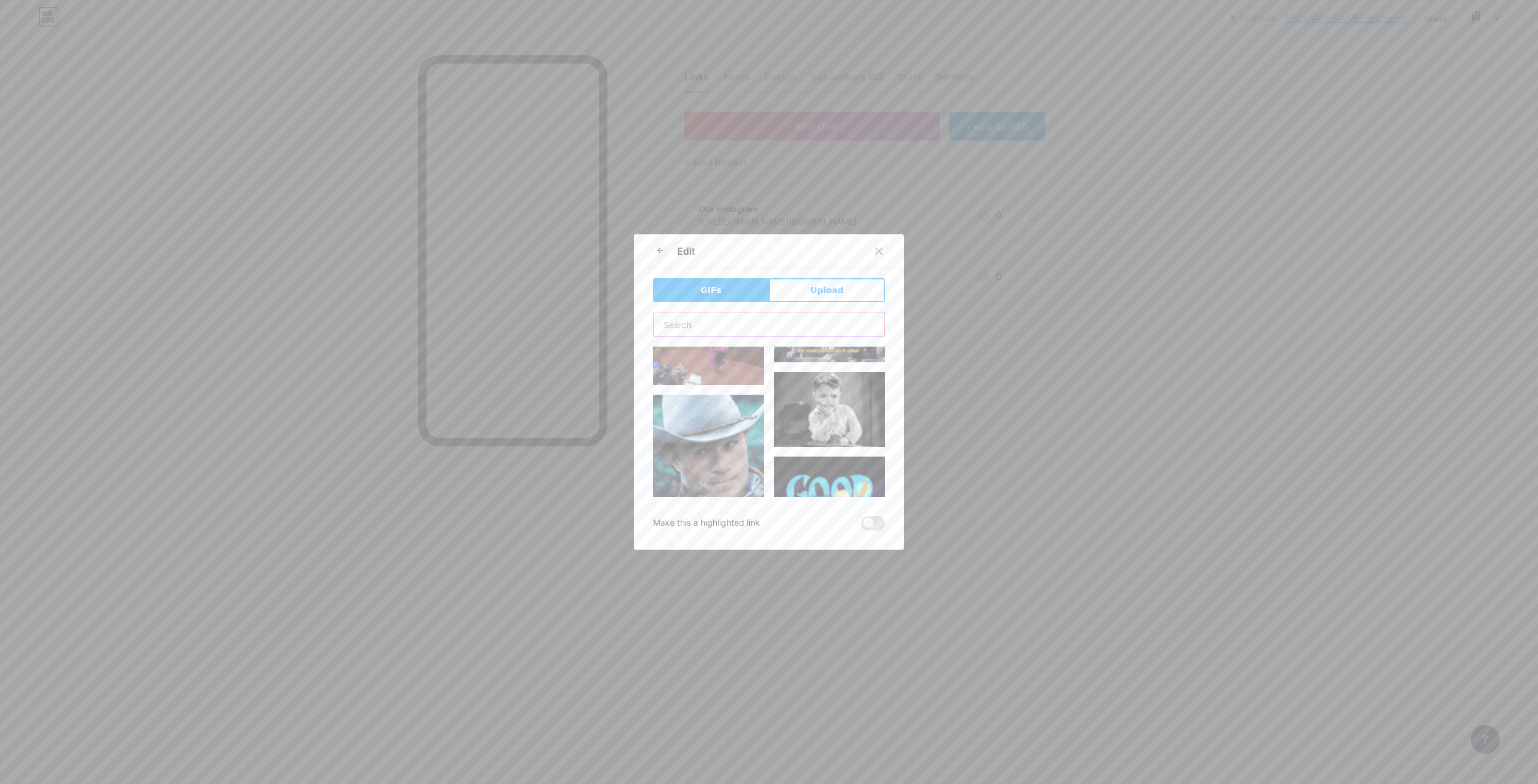
click at [712, 312] on input "text" at bounding box center [769, 324] width 231 height 24
click at [881, 253] on div at bounding box center [879, 251] width 22 height 22
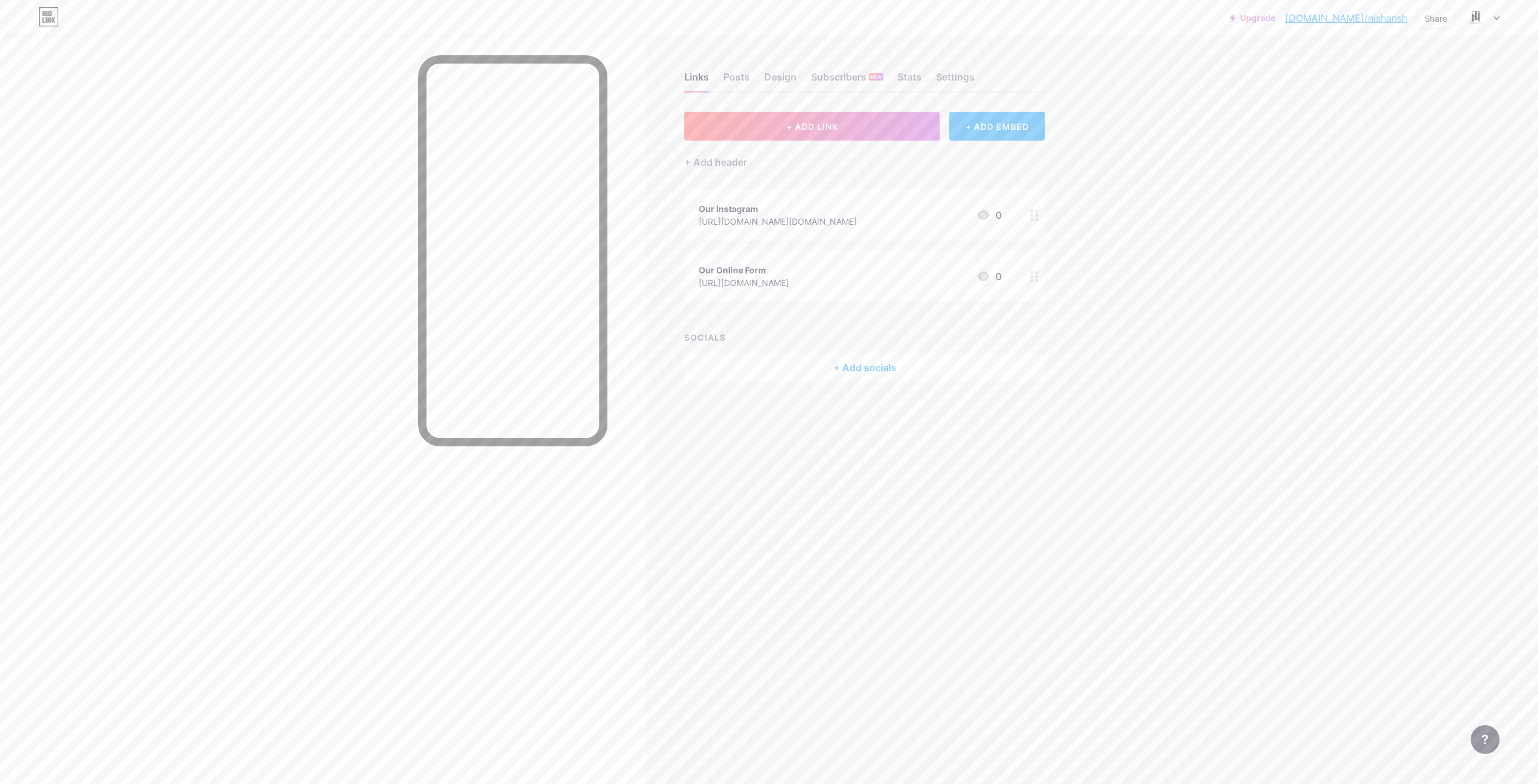
click at [1084, 384] on div "Links Posts Design Subscribers NEW Stats Settings + ADD LINK + ADD EMBED + Add …" at bounding box center [547, 239] width 1095 height 406
click at [745, 80] on div "Posts" at bounding box center [737, 80] width 26 height 22
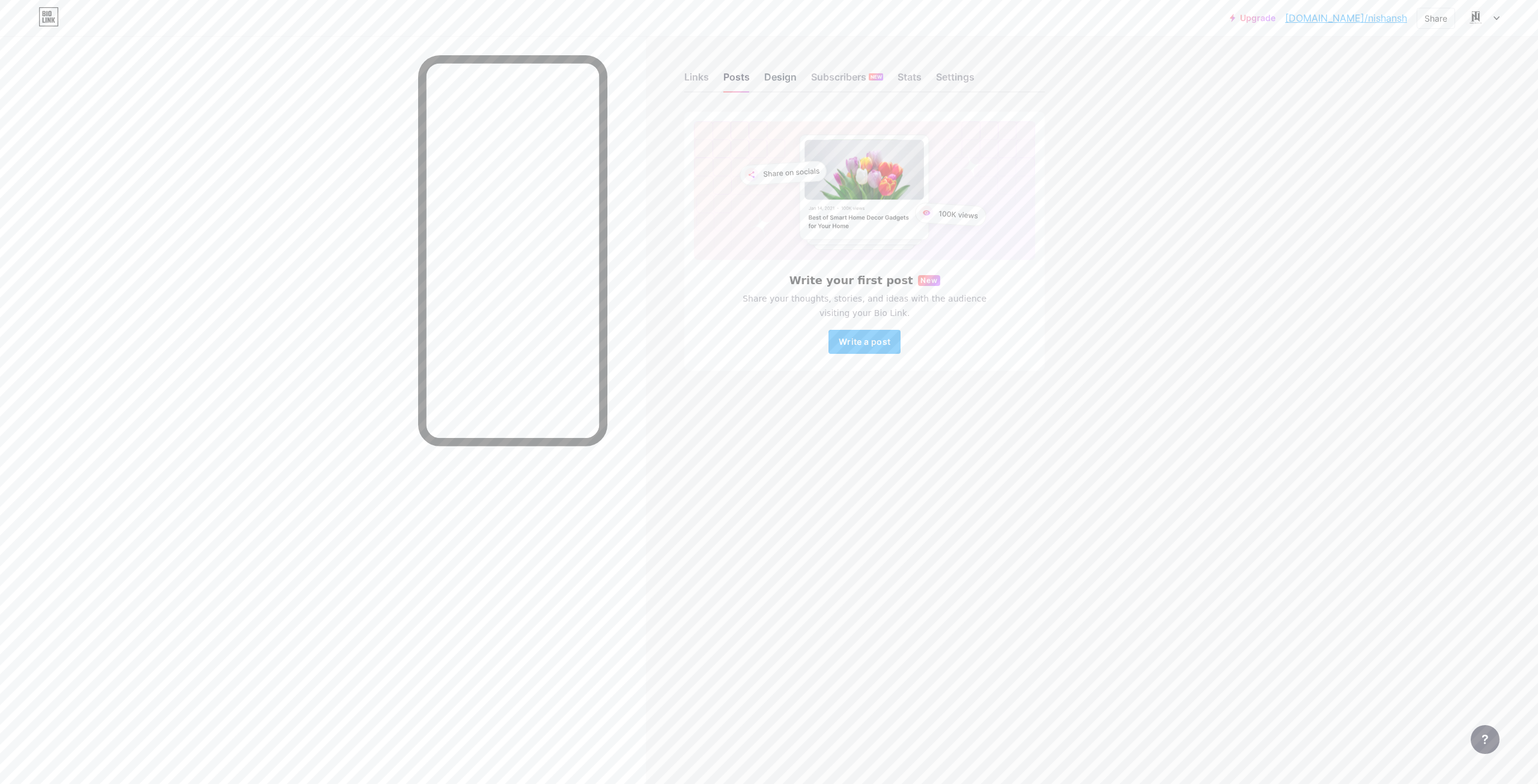
click at [776, 80] on div "Design" at bounding box center [781, 80] width 33 height 22
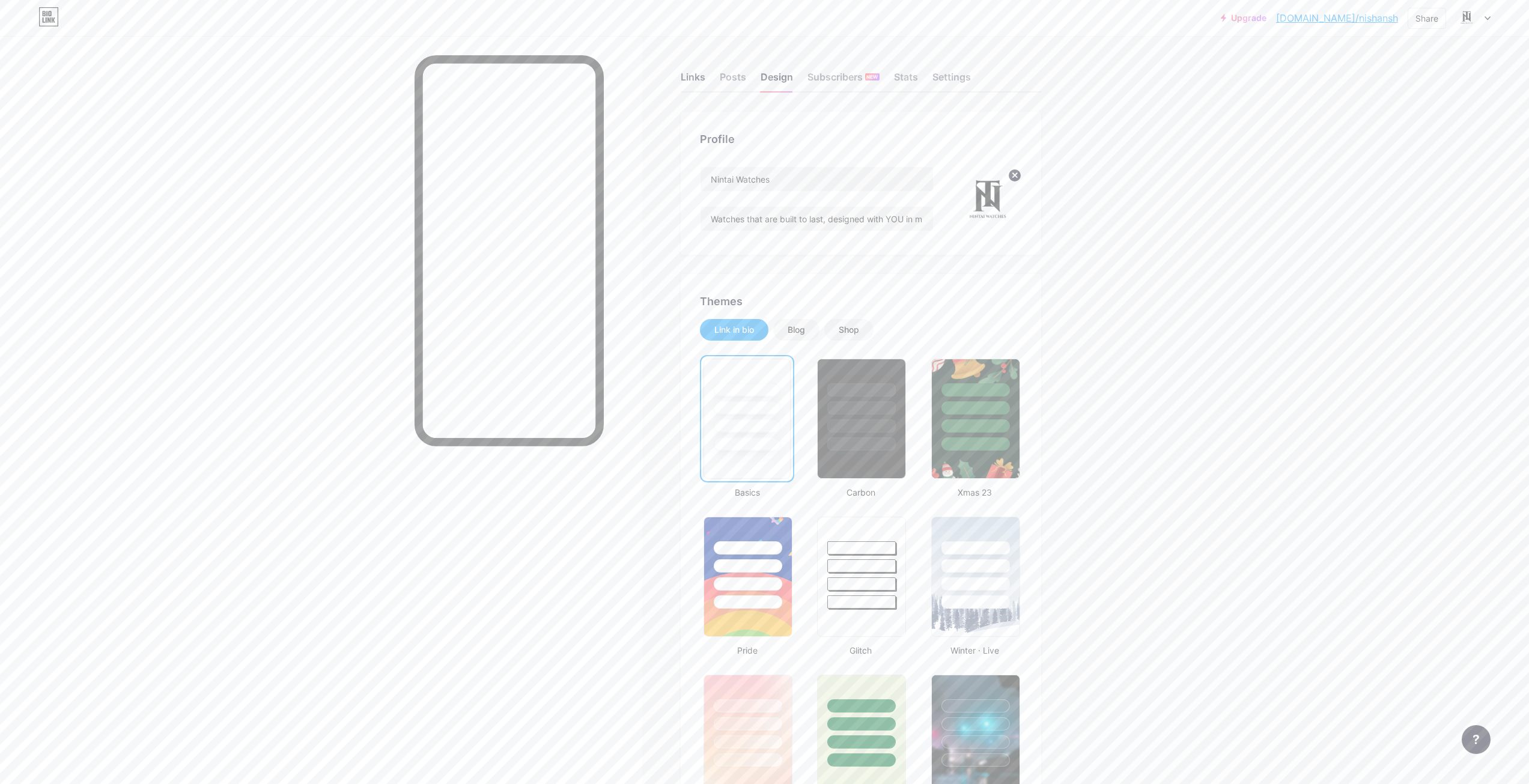
click at [685, 79] on div "Links" at bounding box center [693, 80] width 24 height 22
